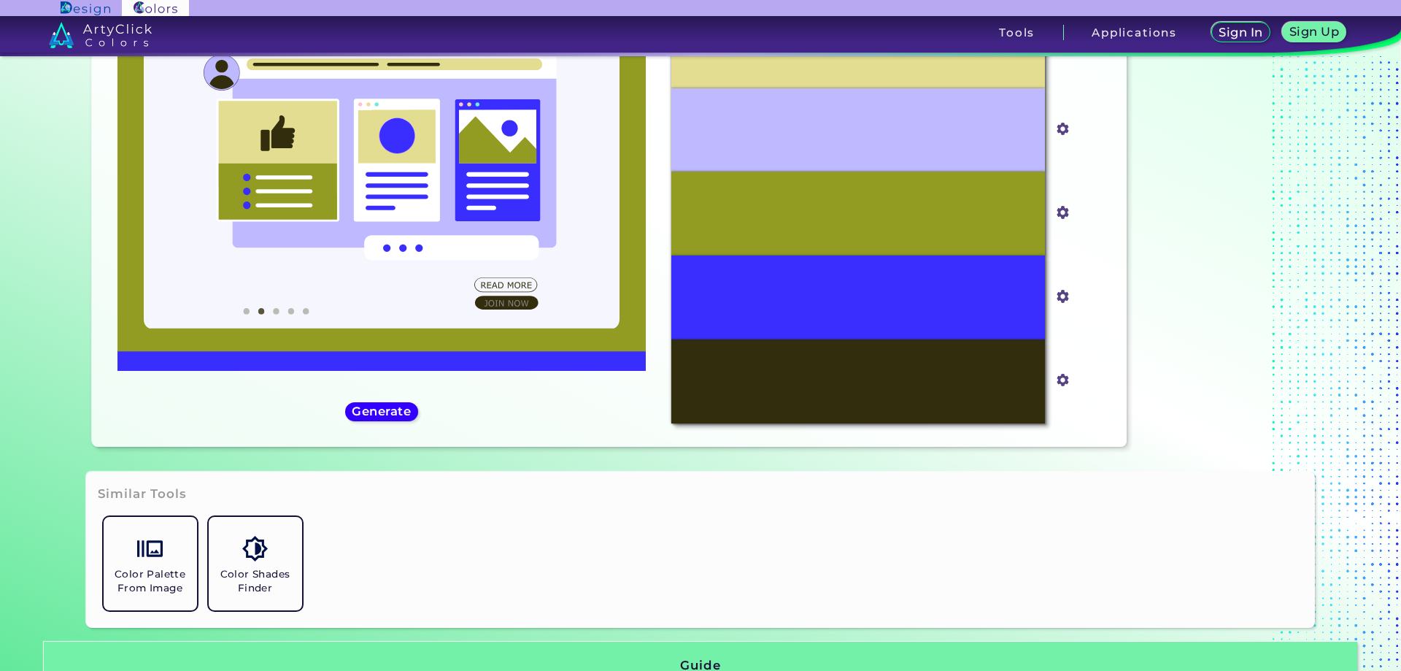
scroll to position [169, 0]
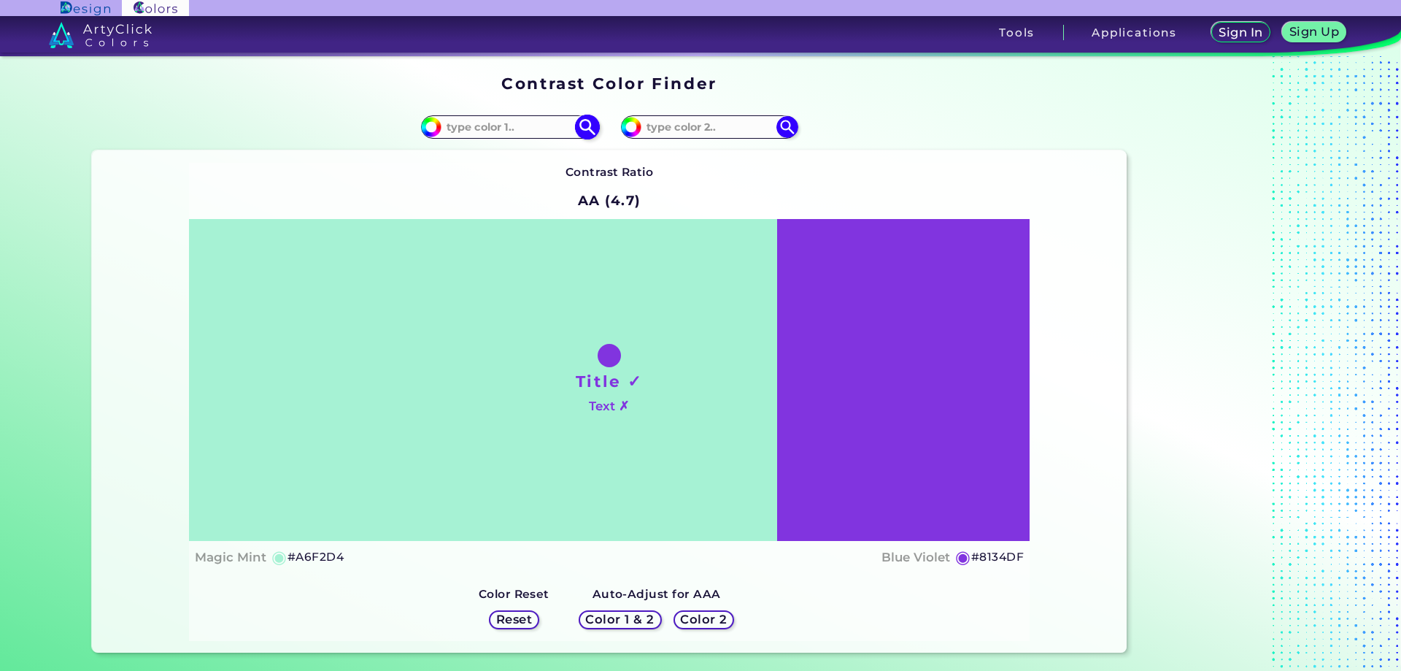
click at [537, 132] on input at bounding box center [510, 127] width 136 height 20
paste input "#7C7F96"
type input "#"
paste input "152EFF"
type input "152EFF"
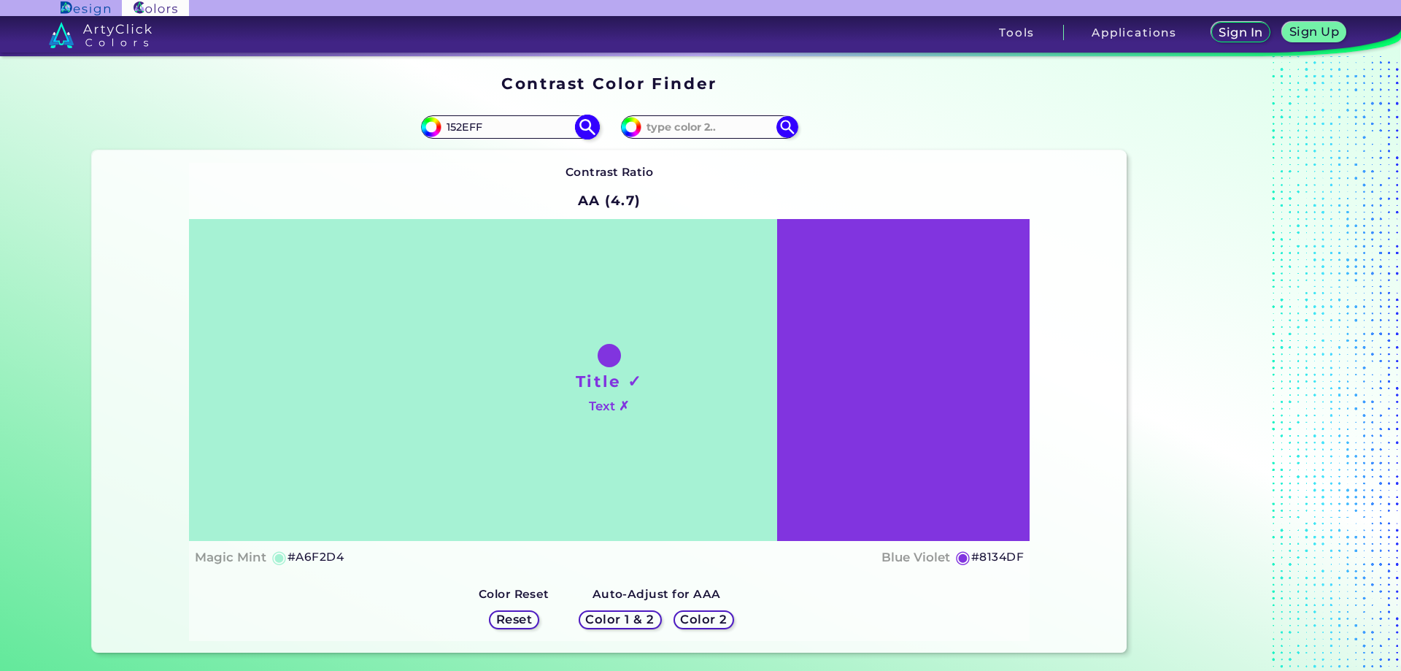
click at [589, 117] on img at bounding box center [587, 128] width 26 height 26
type input "#152eff"
type input "#152EFF"
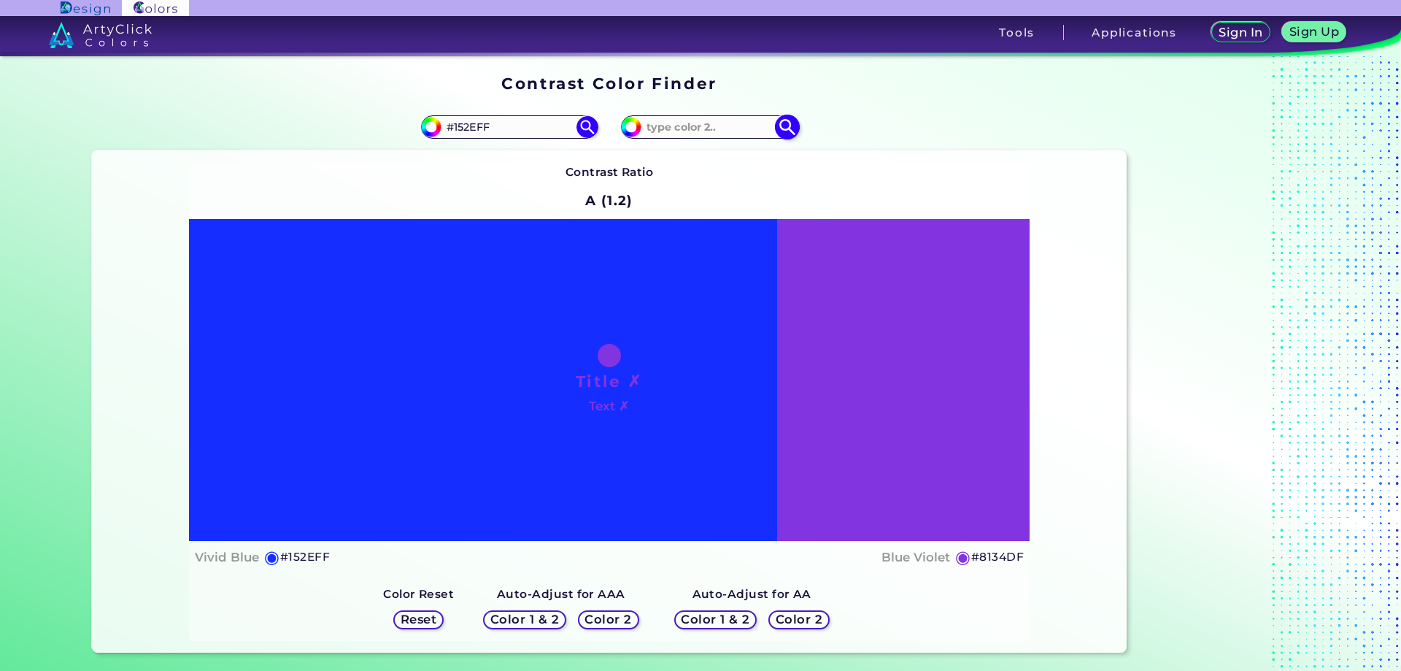
click at [793, 129] on img at bounding box center [787, 128] width 26 height 26
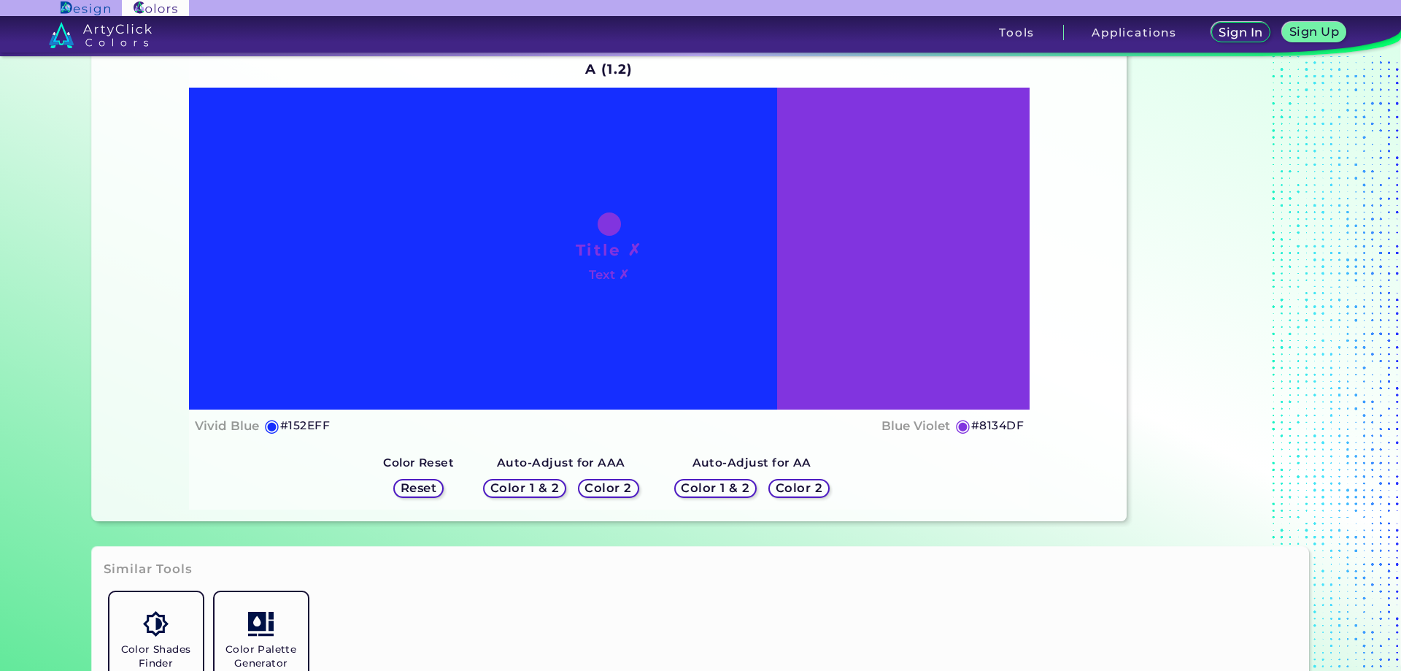
scroll to position [149, 0]
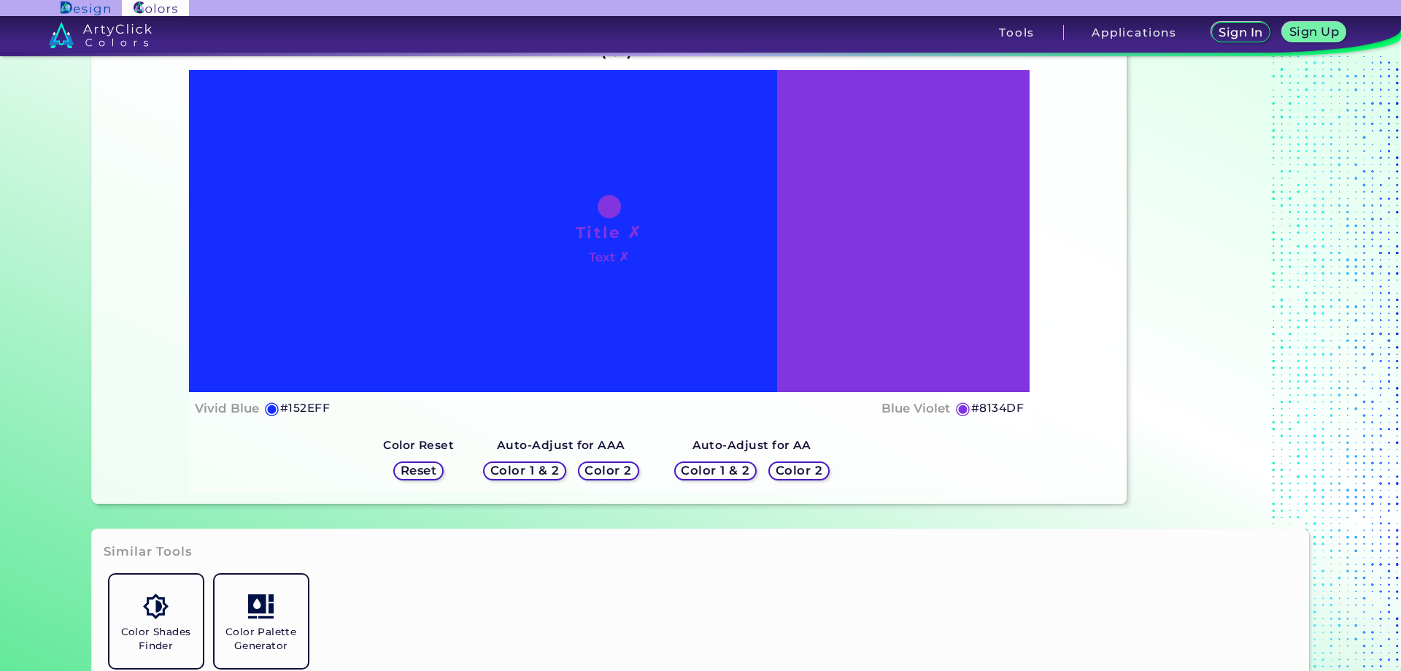
click at [539, 473] on h5 "Color 1 & 2" at bounding box center [524, 470] width 63 height 11
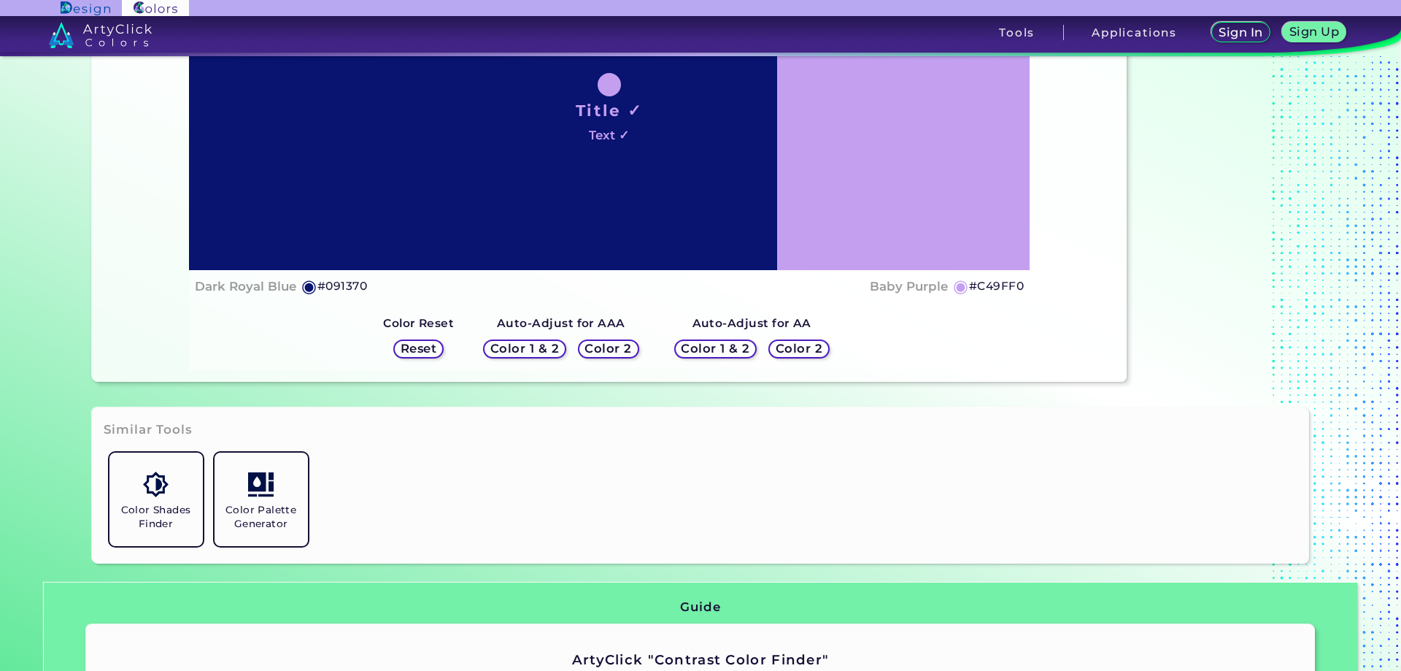
scroll to position [447, 0]
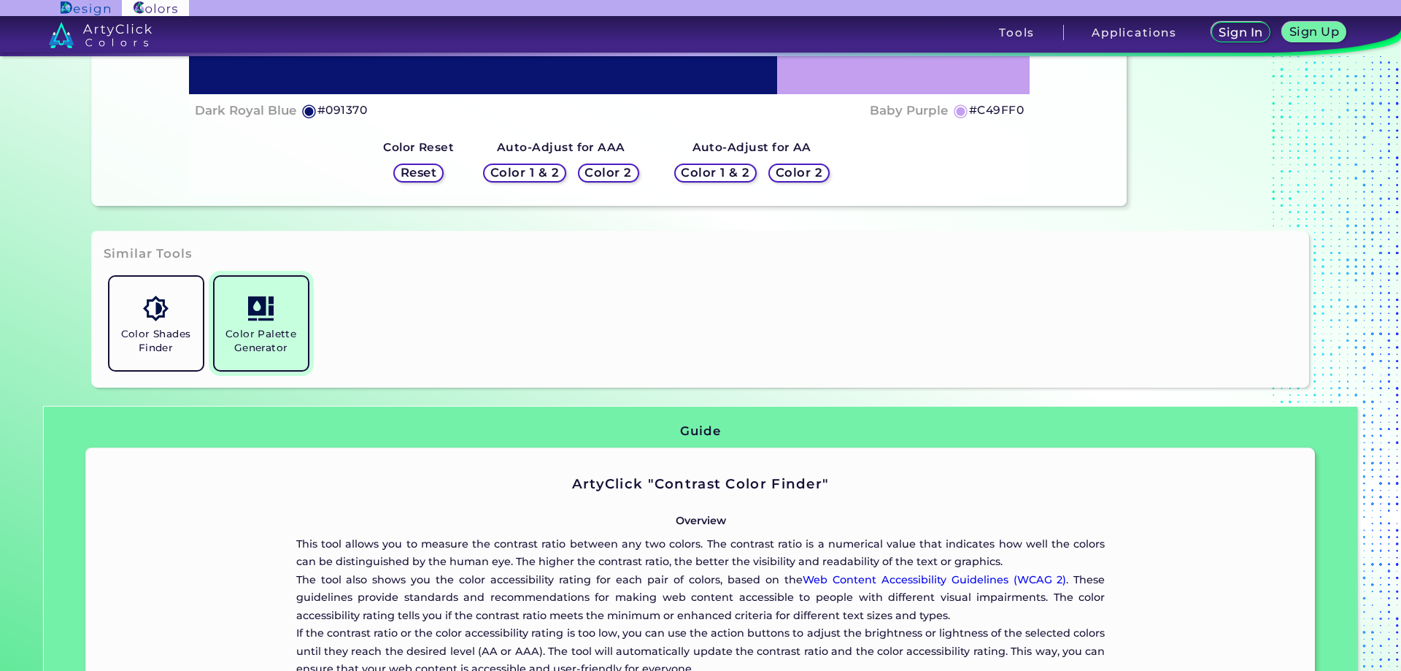
click at [261, 328] on h5 "Color Palette Generator" at bounding box center [261, 341] width 82 height 28
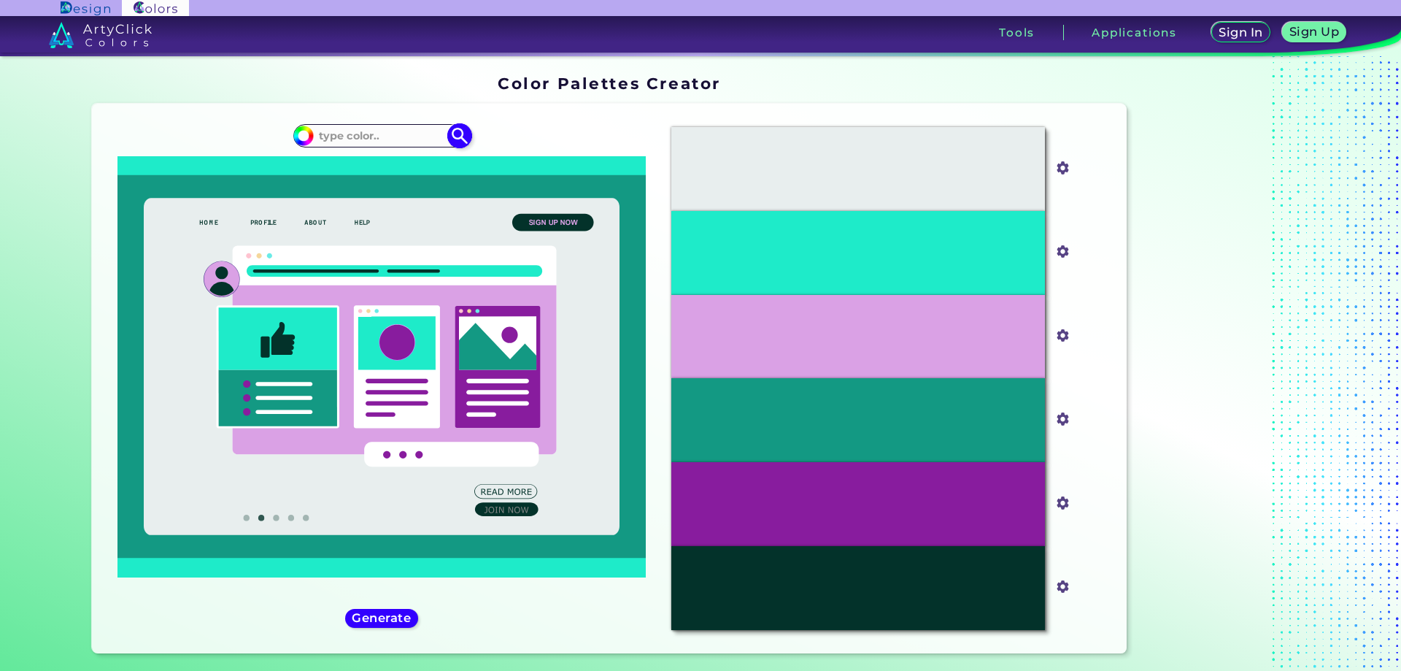
click at [414, 129] on input at bounding box center [382, 136] width 136 height 20
paste input "152EFF"
type input "152EFF"
click at [453, 140] on img at bounding box center [460, 136] width 26 height 26
type input "#000000"
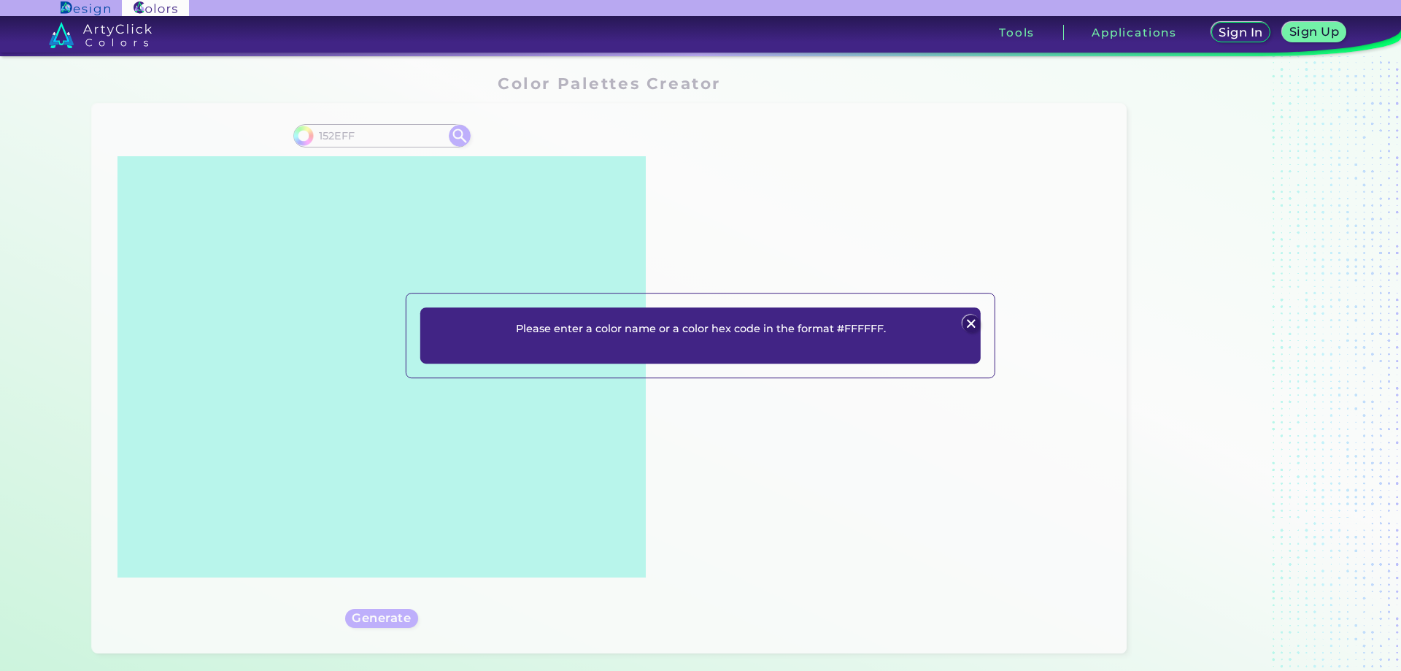
click at [966, 320] on img at bounding box center [971, 324] width 18 height 18
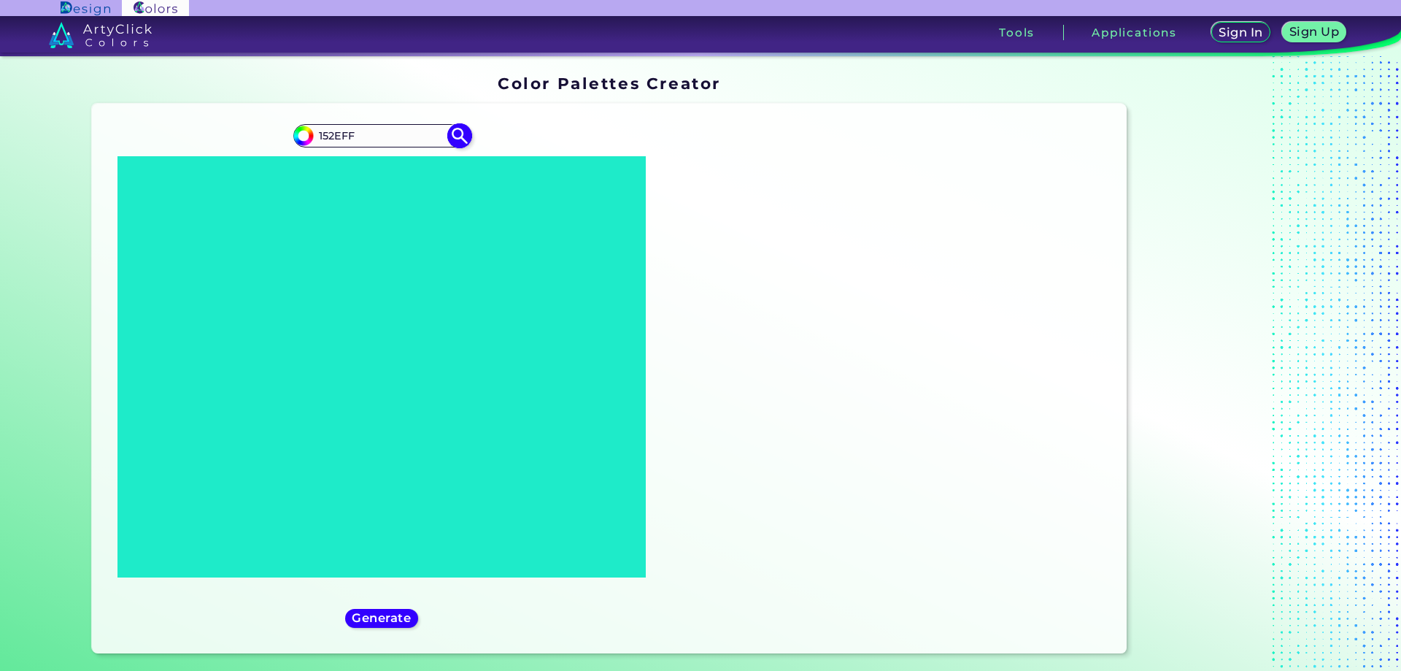
click at [318, 134] on input "152EFF" at bounding box center [382, 136] width 136 height 20
type input "#$152EFF"
click at [463, 144] on img at bounding box center [460, 136] width 26 height 26
type input "#000000"
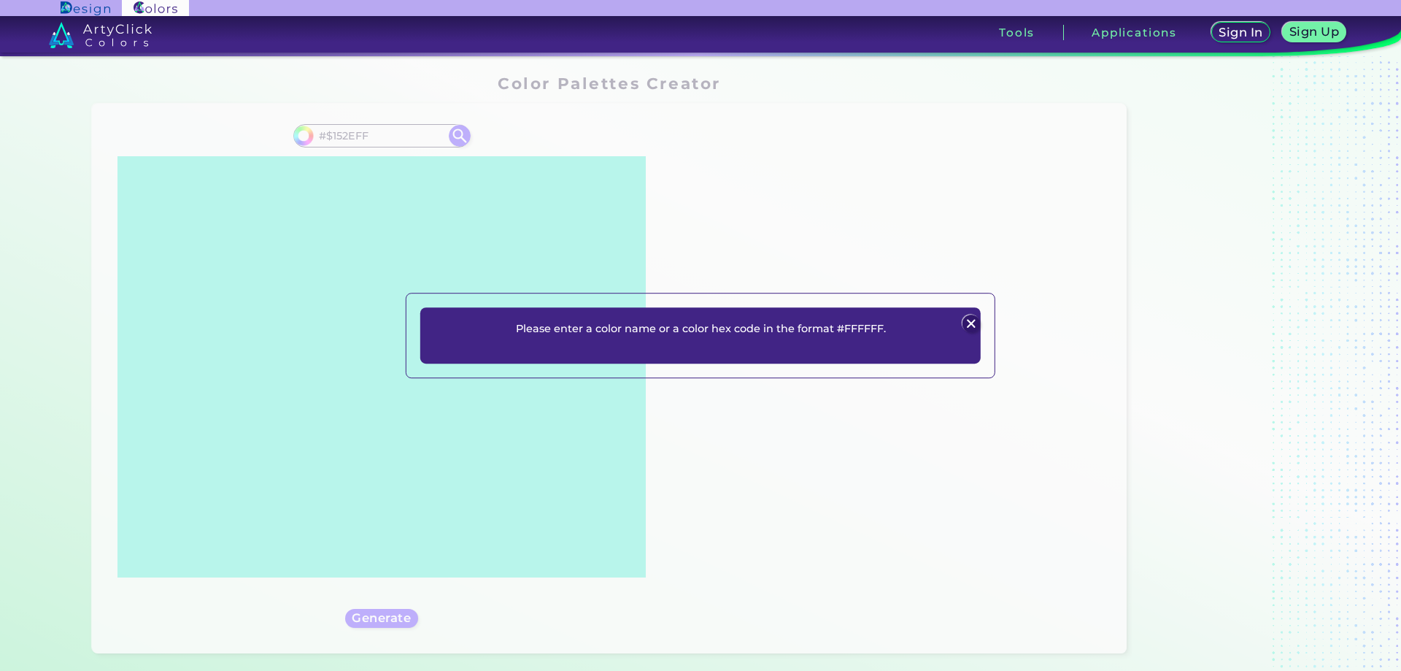
click at [337, 139] on div "Please enter a color name or a color hex code in the format #FFFFFF. Plans Sign…" at bounding box center [700, 335] width 1401 height 671
drag, startPoint x: 971, startPoint y: 318, endPoint x: 944, endPoint y: 309, distance: 28.2
click at [969, 317] on img at bounding box center [971, 324] width 18 height 18
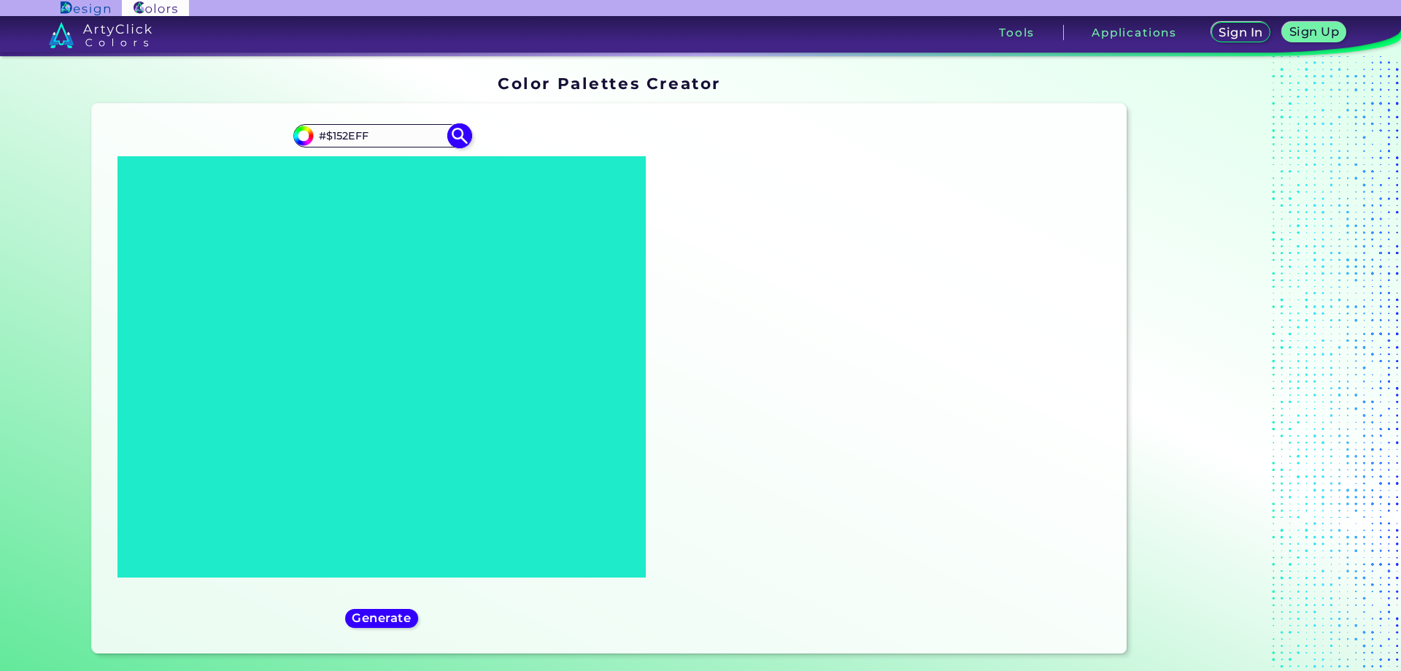
click at [330, 134] on input "#$152EFF" at bounding box center [382, 136] width 136 height 20
type input "#152EFF"
click at [455, 142] on img at bounding box center [460, 136] width 26 height 26
type input "#152eff"
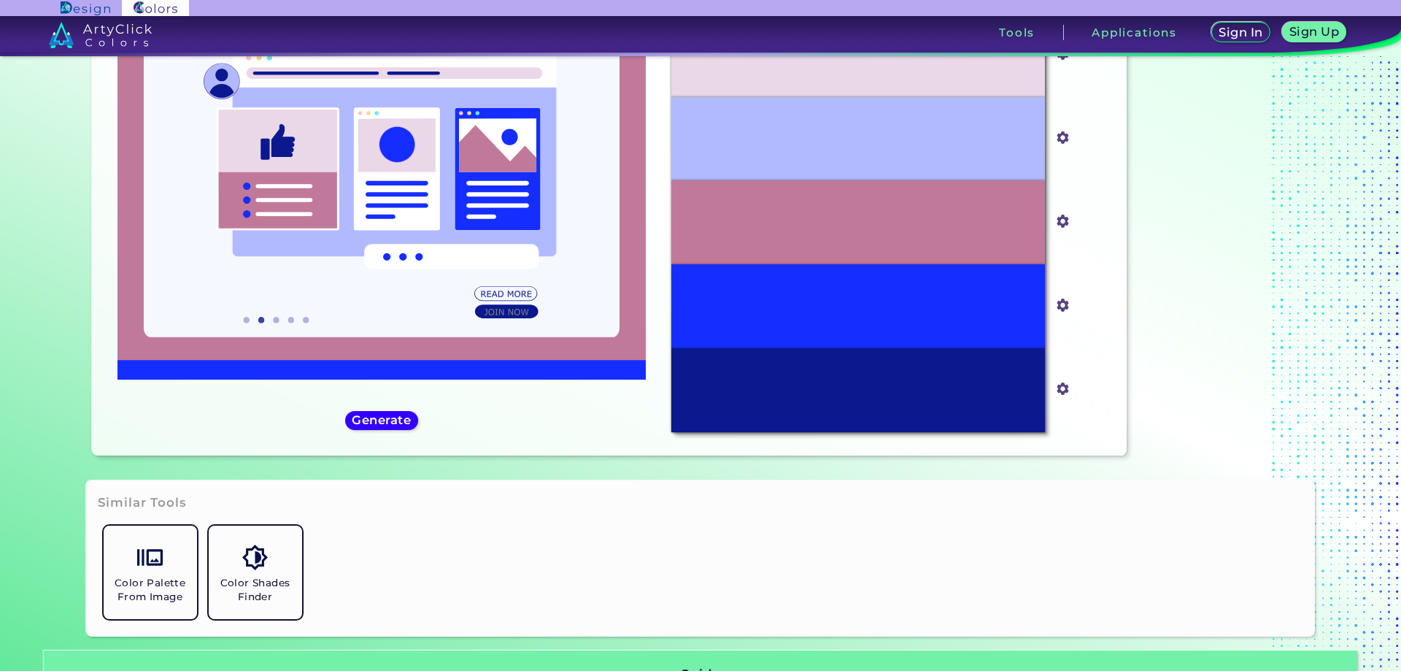
scroll to position [95, 0]
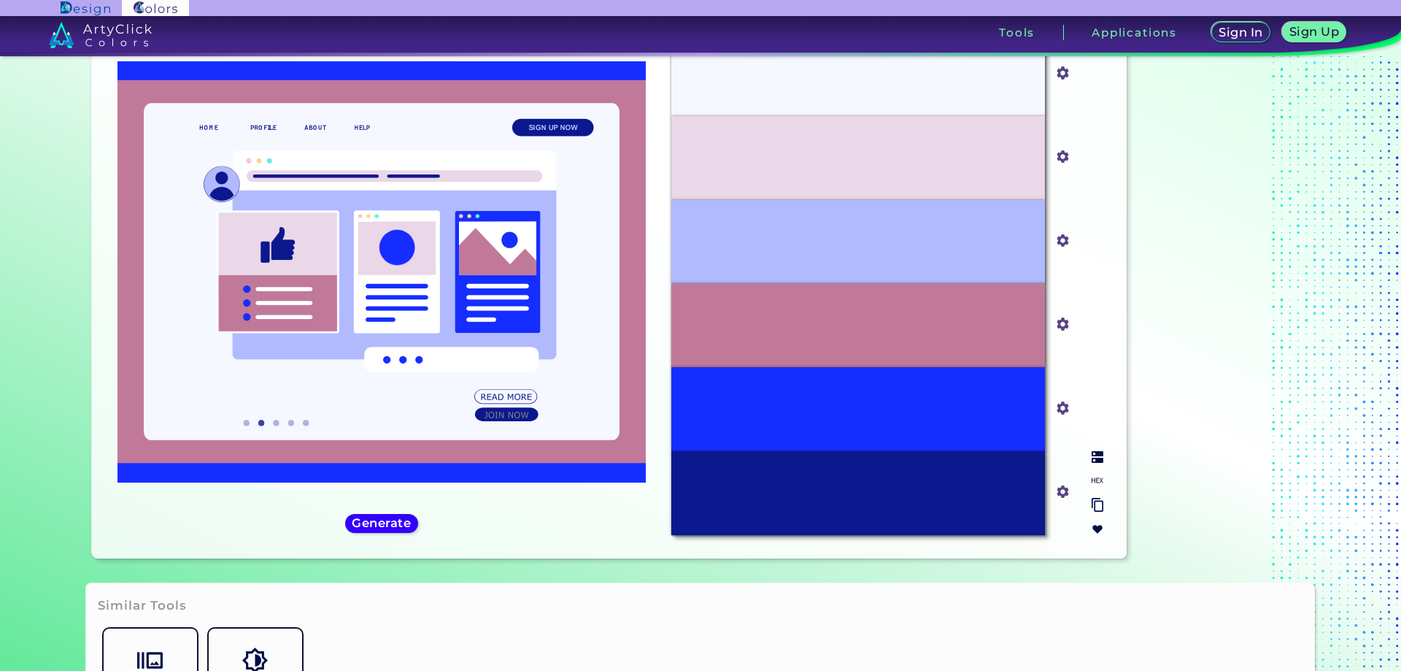
click at [1062, 406] on input "#152eff" at bounding box center [1060, 407] width 18 height 18
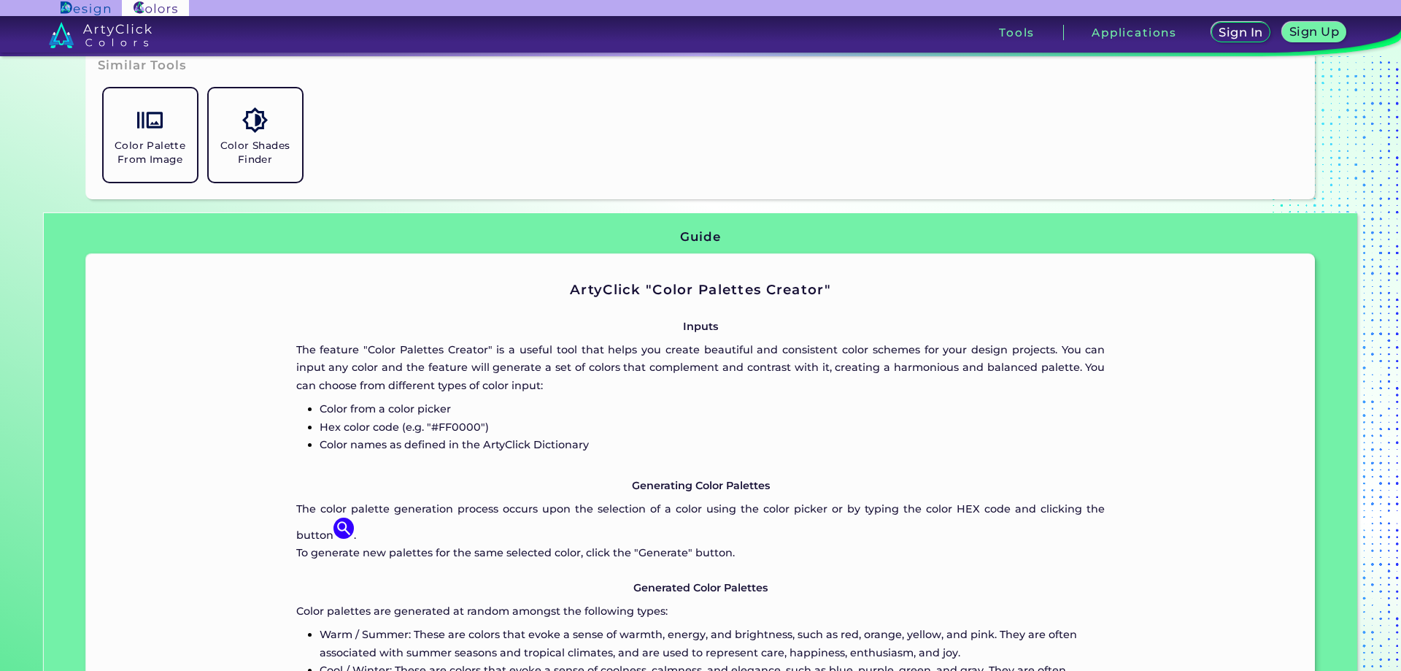
scroll to position [497, 0]
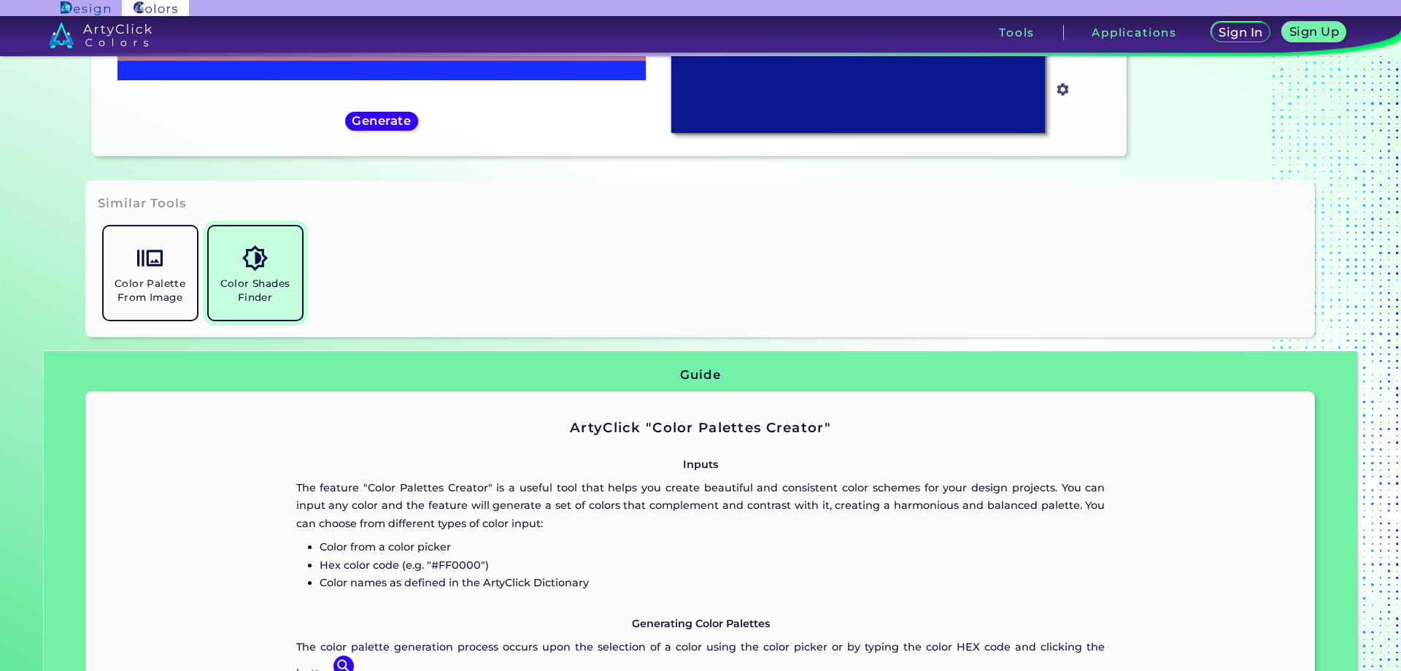
click at [236, 287] on h5 "Color Shades Finder" at bounding box center [256, 291] width 82 height 28
